Goal: Transaction & Acquisition: Purchase product/service

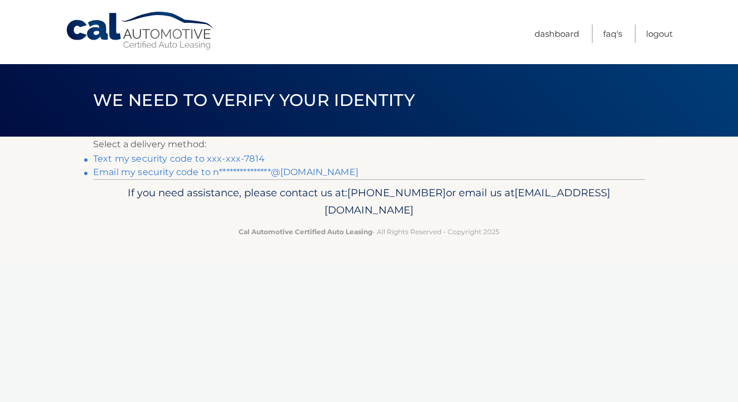
click at [189, 158] on link "Text my security code to xxx-xxx-7814" at bounding box center [179, 158] width 172 height 11
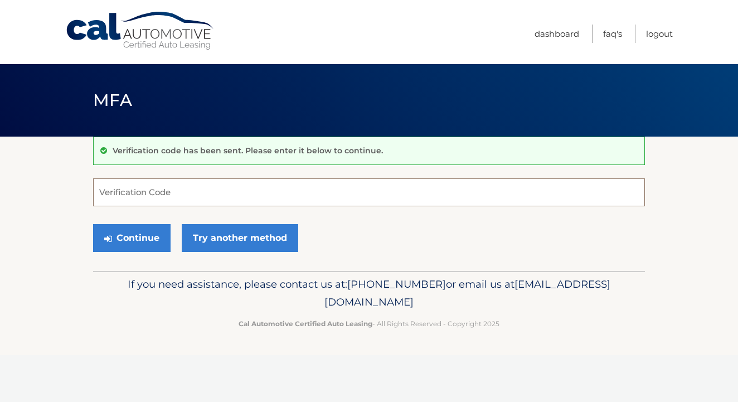
click at [172, 196] on input "Verification Code" at bounding box center [369, 192] width 552 height 28
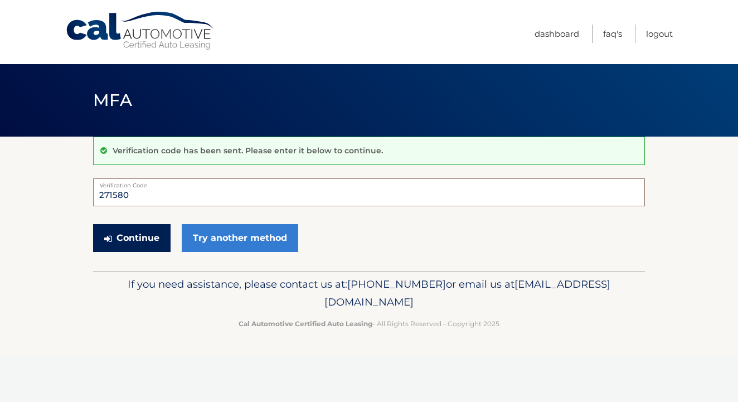
type input "271580"
click at [138, 235] on button "Continue" at bounding box center [131, 238] width 77 height 28
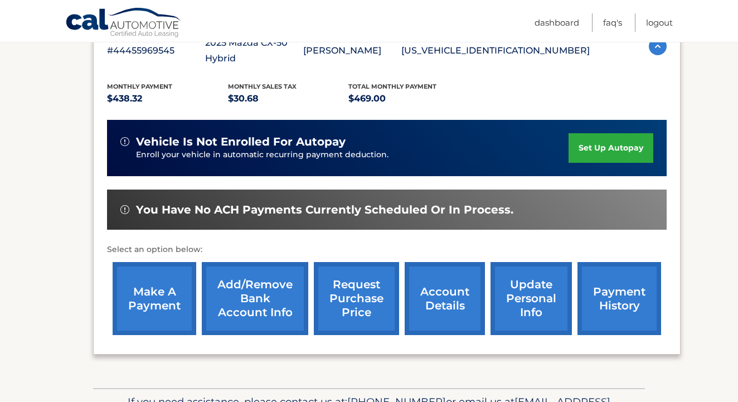
scroll to position [221, 0]
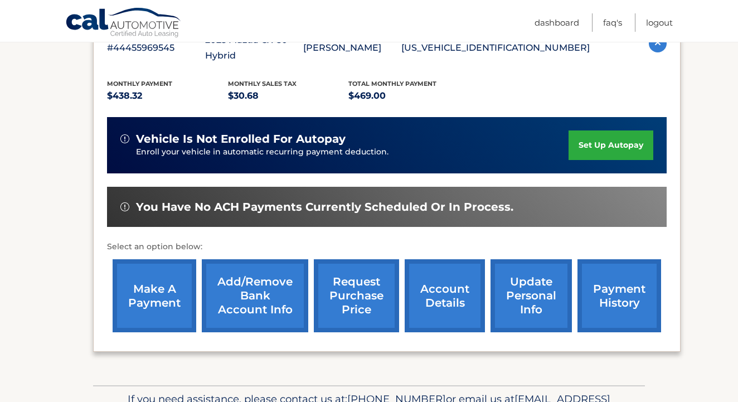
click at [148, 294] on link "make a payment" at bounding box center [155, 295] width 84 height 73
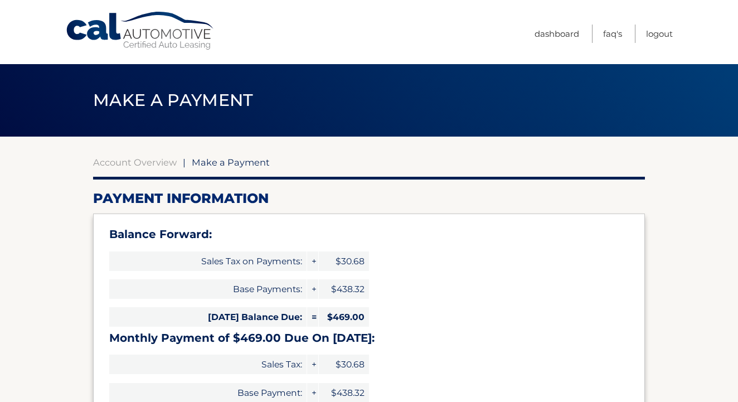
select select "ZjU1ZDZhYmQtOTI5My00YTc2LWJkNjItYzU2NTRiNDAyZmIx"
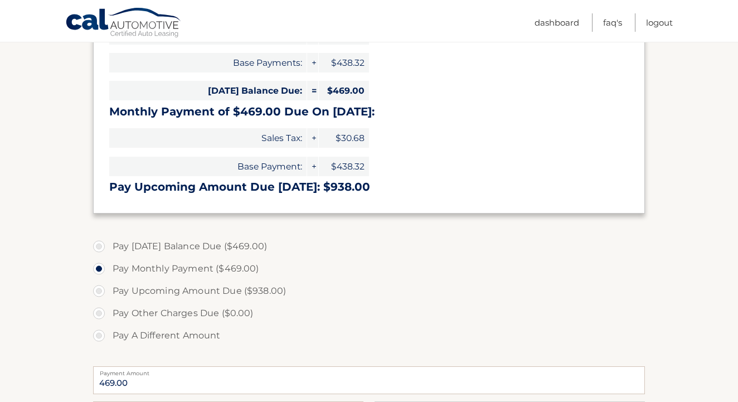
scroll to position [230, 0]
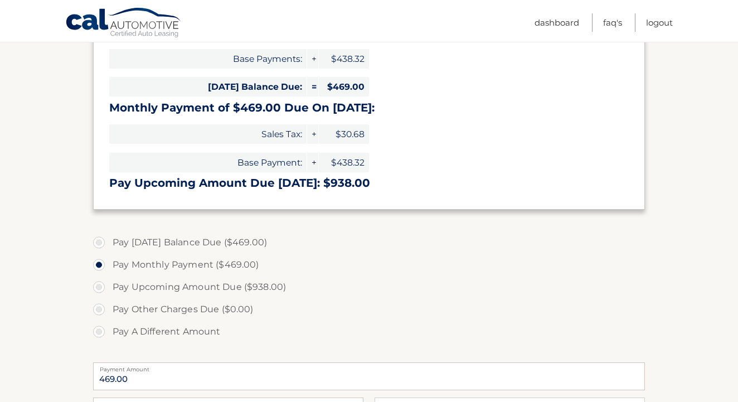
click at [99, 240] on label "Pay Today's Balance Due ($469.00)" at bounding box center [369, 242] width 552 height 22
click at [99, 240] on input "Pay Today's Balance Due ($469.00)" at bounding box center [103, 240] width 11 height 18
radio input "true"
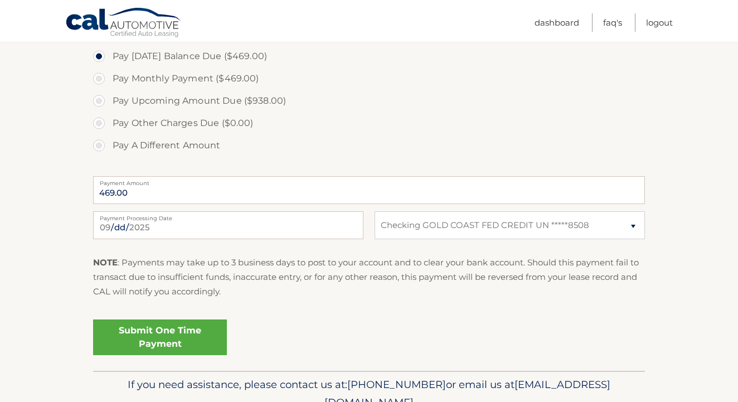
scroll to position [421, 0]
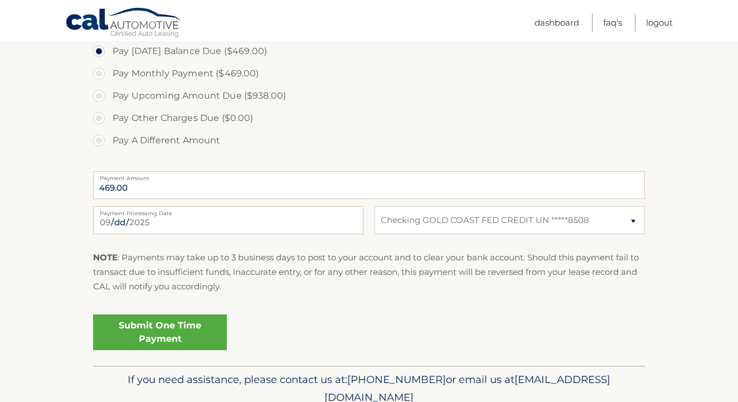
click at [139, 334] on link "Submit One Time Payment" at bounding box center [160, 332] width 134 height 36
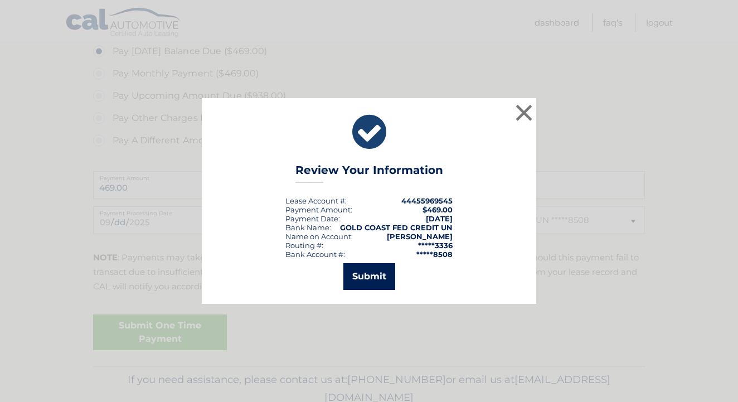
click at [382, 275] on button "Submit" at bounding box center [369, 276] width 52 height 27
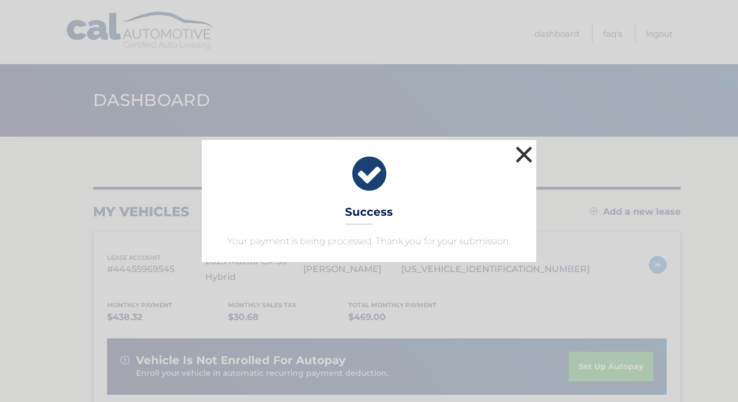
click at [527, 152] on button "×" at bounding box center [524, 154] width 22 height 22
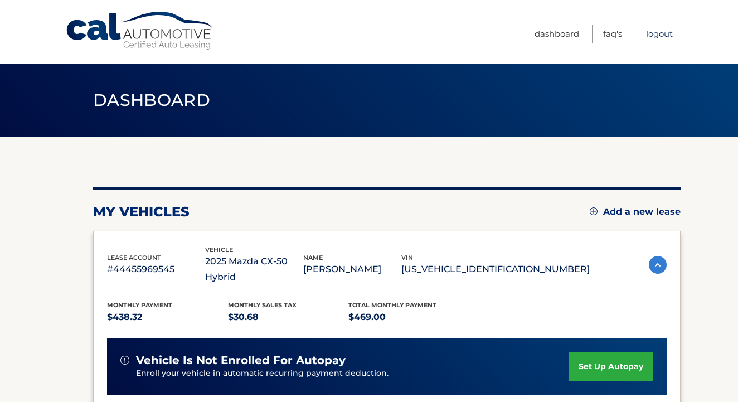
click at [665, 35] on link "Logout" at bounding box center [659, 34] width 27 height 18
